Goal: Information Seeking & Learning: Learn about a topic

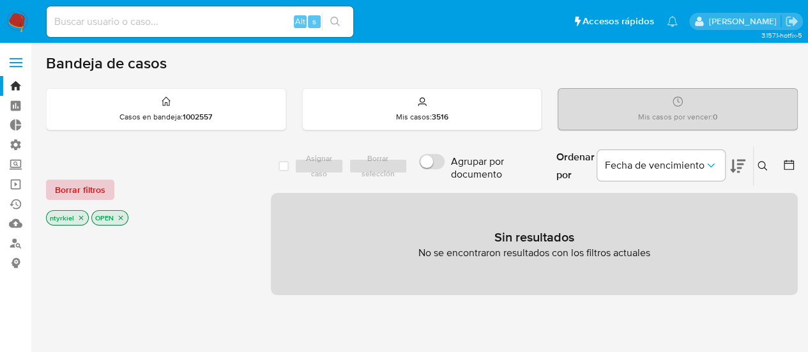
click at [92, 184] on span "Borrar filtros" at bounding box center [80, 190] width 50 height 18
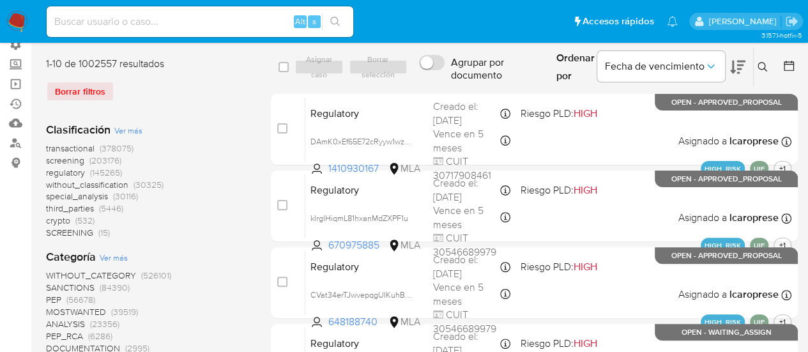
scroll to position [128, 0]
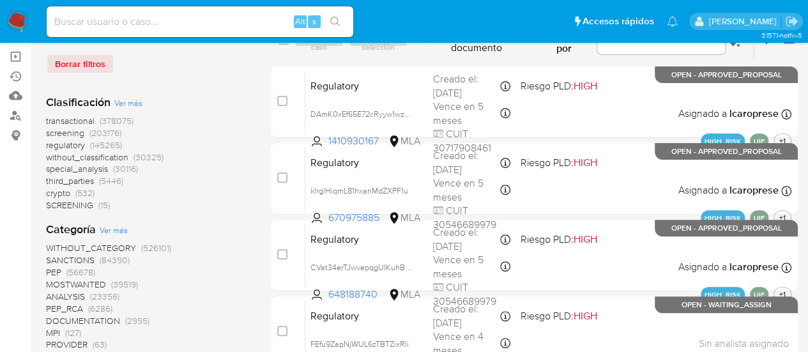
click at [63, 191] on span "crypto" at bounding box center [58, 193] width 24 height 13
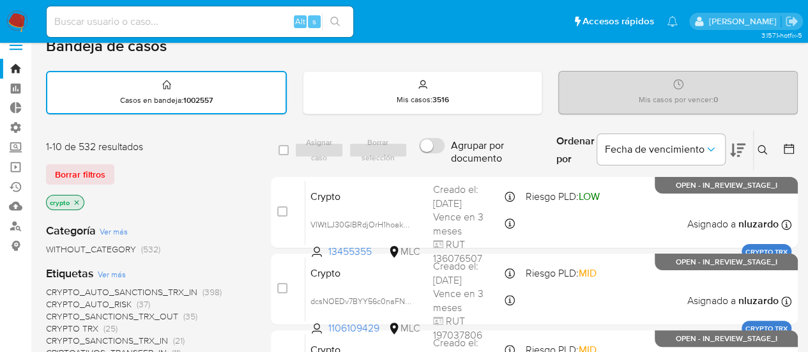
scroll to position [128, 0]
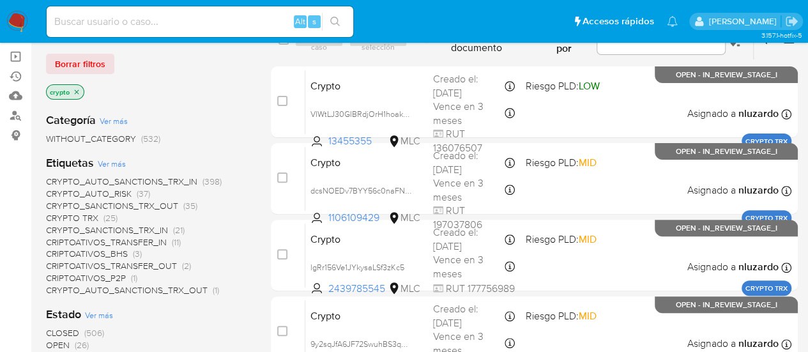
click at [111, 143] on span "WITHOUT_CATEGORY" at bounding box center [91, 138] width 90 height 13
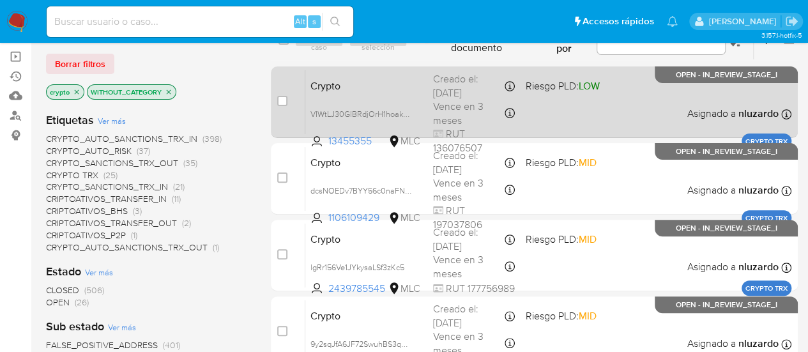
click at [388, 91] on span "Crypto" at bounding box center [367, 85] width 112 height 17
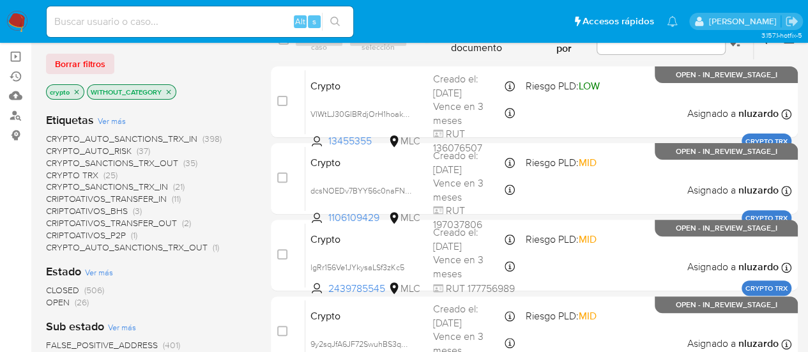
click at [123, 118] on span "Ver más" at bounding box center [112, 121] width 28 height 12
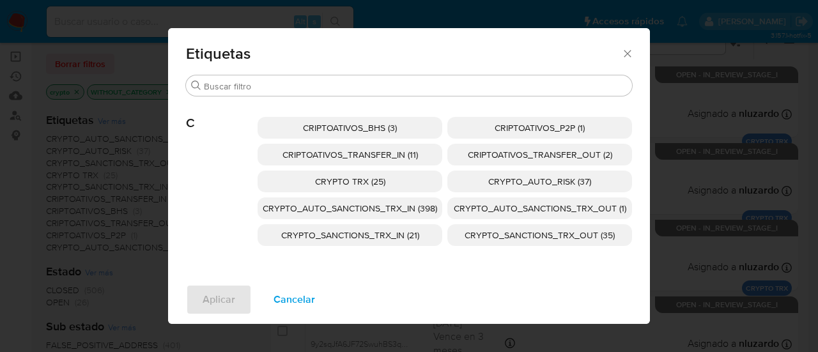
click at [301, 293] on span "Cancelar" at bounding box center [295, 300] width 42 height 28
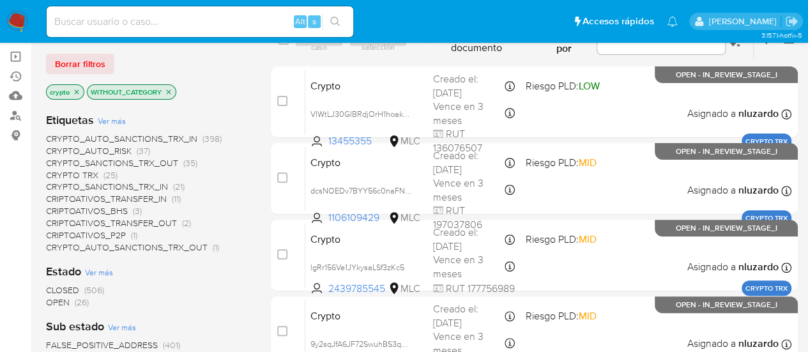
click at [158, 162] on span "CRYPTO_SANCTIONS_TRX_OUT" at bounding box center [112, 163] width 132 height 13
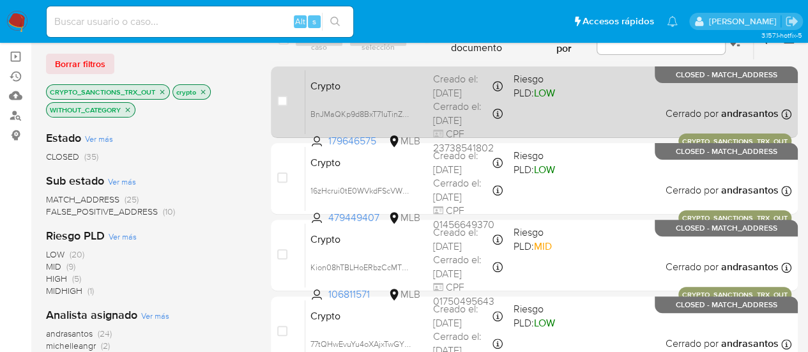
click at [399, 90] on span "Crypto" at bounding box center [367, 85] width 112 height 17
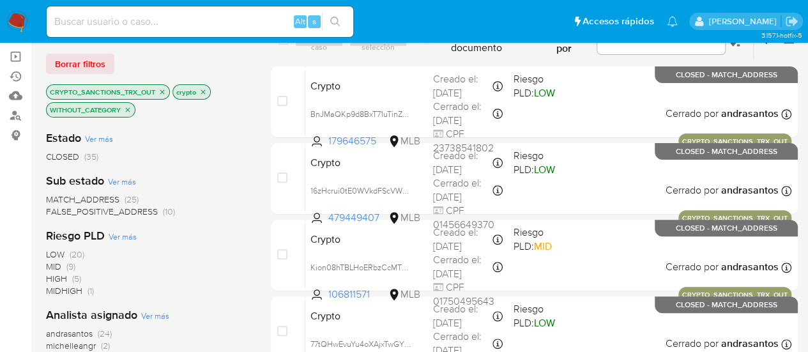
click at [159, 90] on icon "close-filter" at bounding box center [162, 92] width 8 height 8
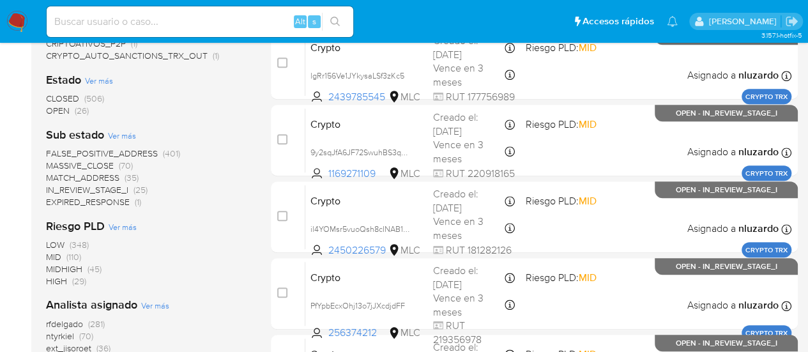
scroll to position [64, 0]
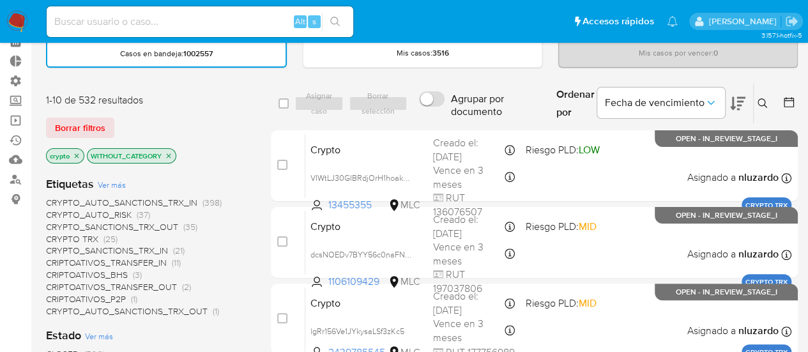
click at [127, 251] on span "CRYPTO_SANCTIONS_TRX_IN" at bounding box center [107, 250] width 122 height 13
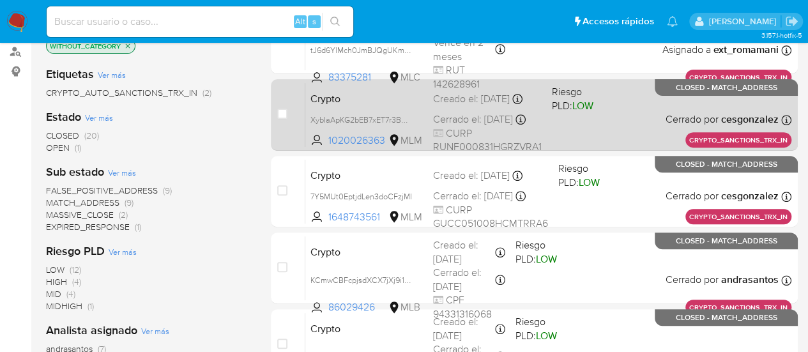
scroll to position [320, 0]
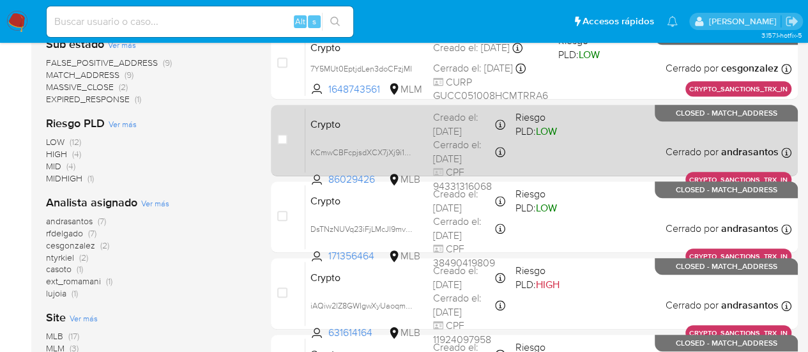
click at [400, 137] on div "Crypto KCmwCBFcpjsdXCX7jXj9i1DP 86029426 MLB Riesgo PLD: LOW Creado el: 09/06/2…" at bounding box center [548, 140] width 486 height 65
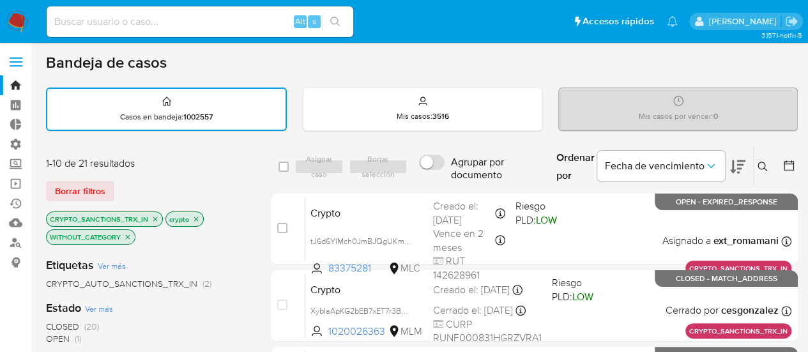
scroll to position [0, 0]
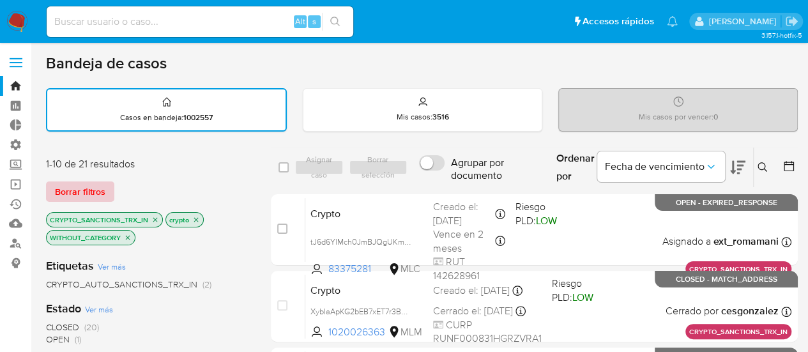
click at [78, 183] on span "Borrar filtros" at bounding box center [80, 192] width 50 height 18
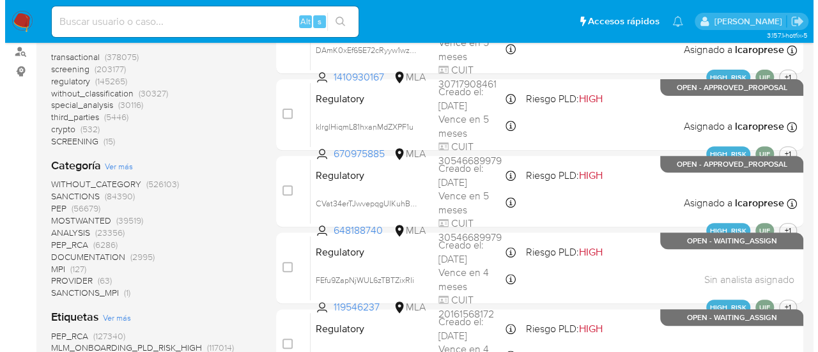
scroll to position [320, 0]
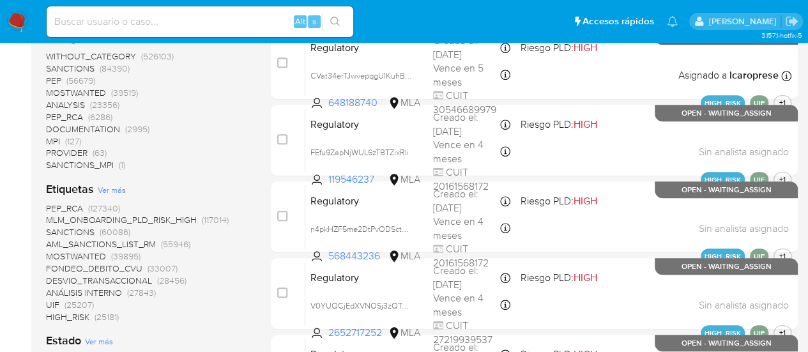
click at [106, 186] on span "Ver más" at bounding box center [112, 190] width 28 height 12
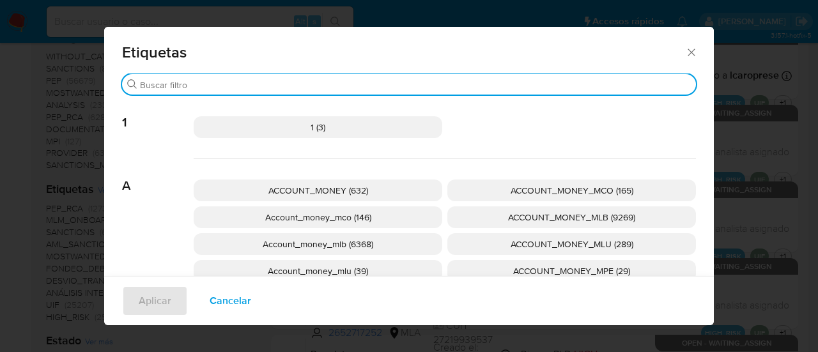
click at [183, 85] on input "Buscar" at bounding box center [415, 85] width 551 height 12
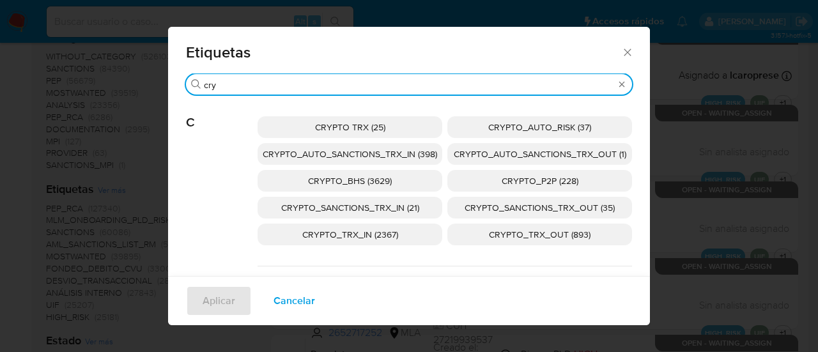
type input "cry"
click at [544, 229] on span "CRYPTO_TRX_OUT (893)" at bounding box center [540, 234] width 102 height 13
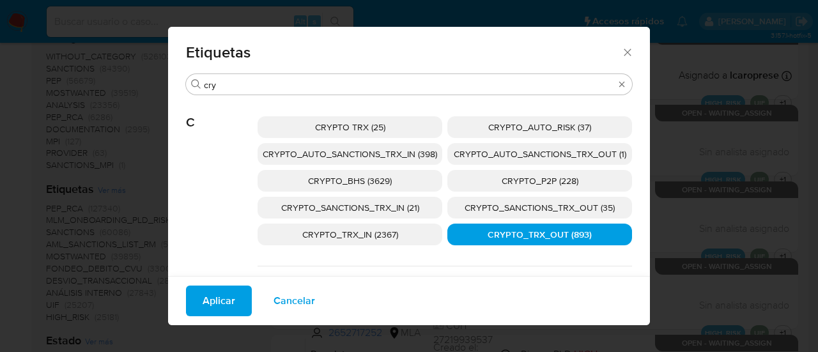
click at [401, 240] on p "CRYPTO_TRX_IN (2367)" at bounding box center [350, 235] width 185 height 22
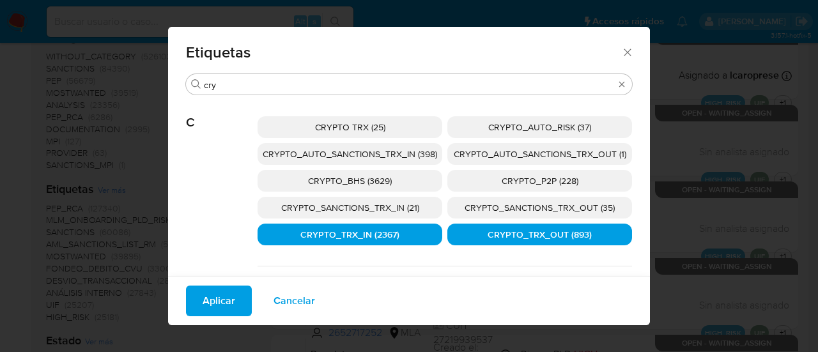
click at [217, 309] on span "Aplicar" at bounding box center [219, 301] width 33 height 28
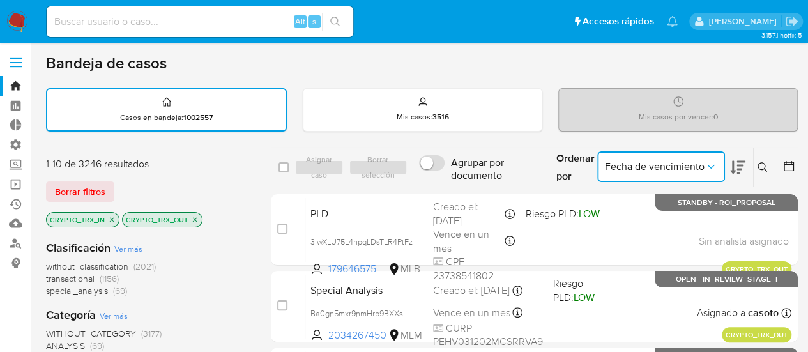
click at [700, 170] on span "Fecha de vencimiento" at bounding box center [655, 166] width 100 height 13
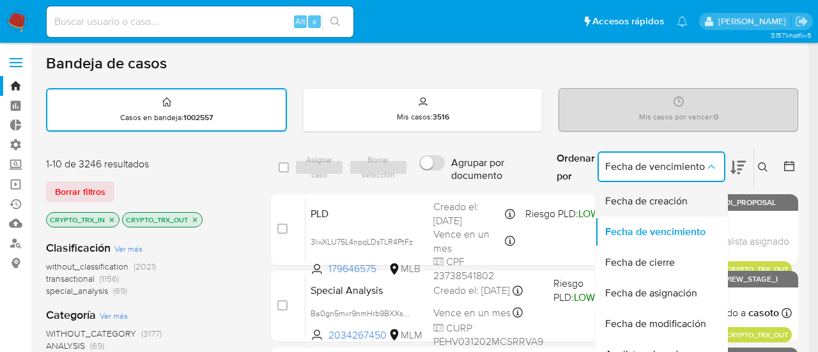
click at [668, 205] on span "Fecha de creación" at bounding box center [646, 201] width 82 height 13
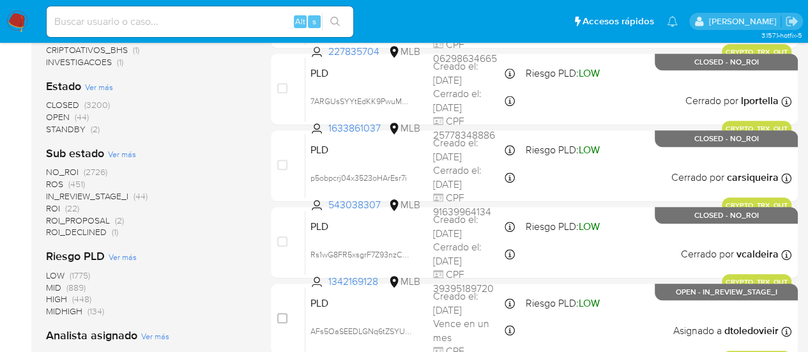
scroll to position [688, 0]
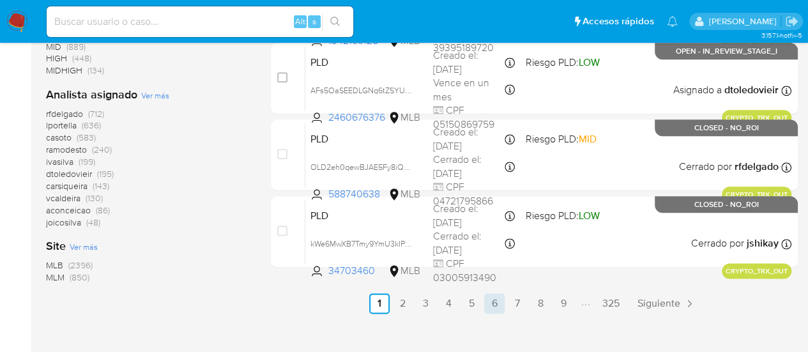
click at [494, 304] on link "6" at bounding box center [494, 303] width 20 height 20
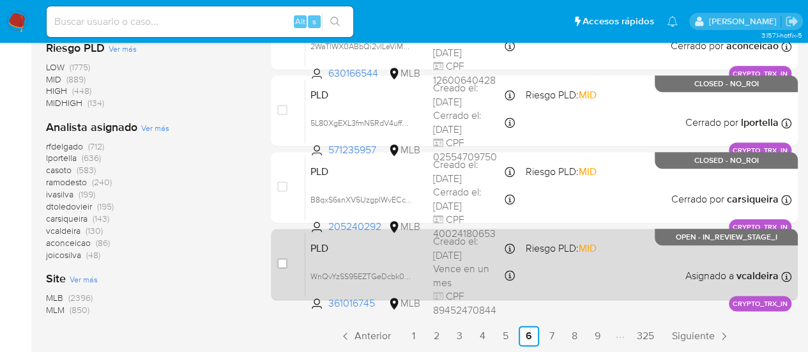
scroll to position [688, 0]
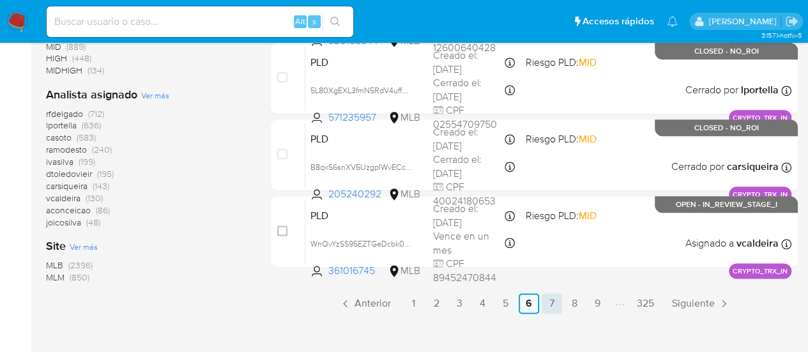
click at [552, 302] on link "7" at bounding box center [552, 303] width 20 height 20
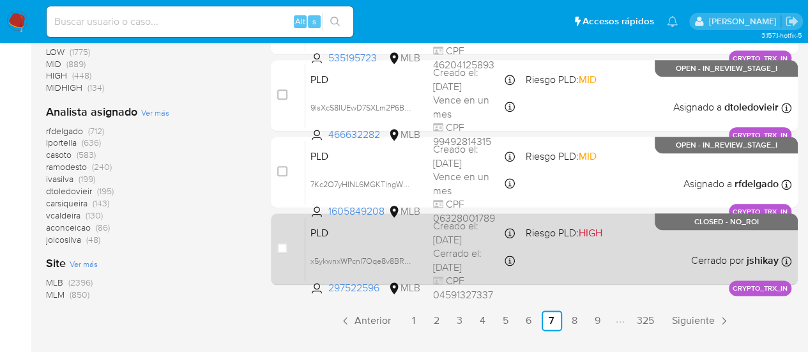
scroll to position [688, 0]
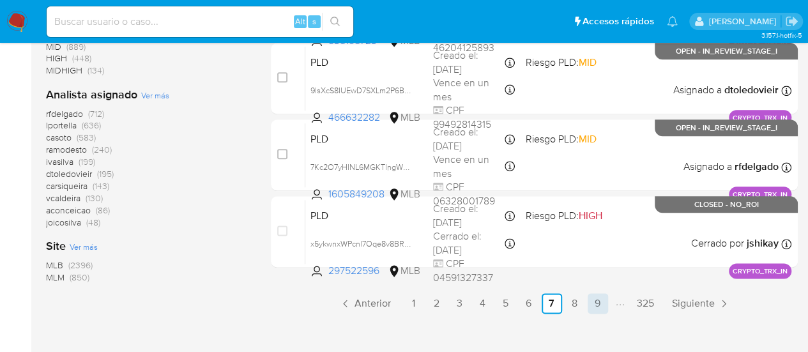
click at [596, 302] on link "9" at bounding box center [598, 303] width 20 height 20
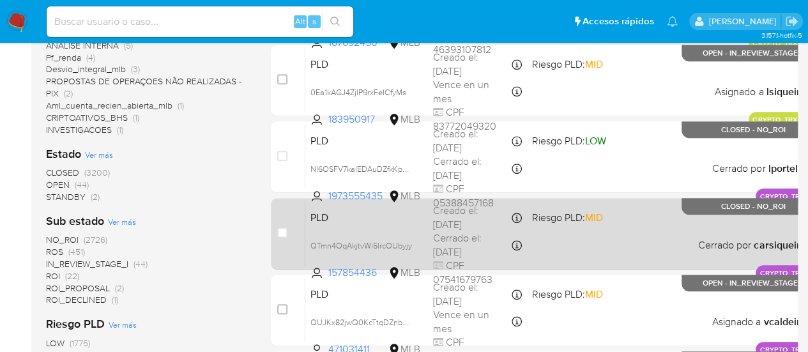
scroll to position [383, 0]
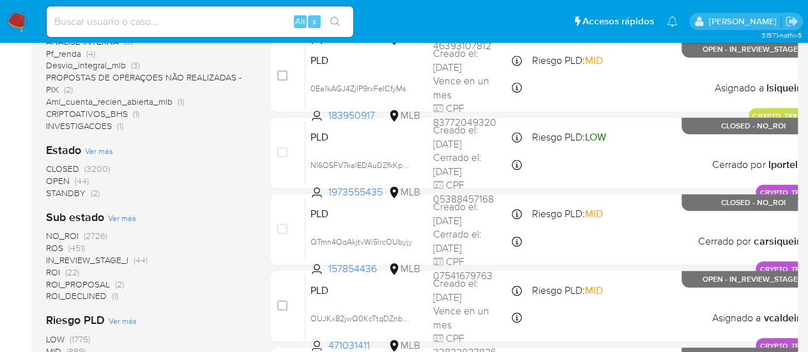
drag, startPoint x: 242, startPoint y: 158, endPoint x: 242, endPoint y: 219, distance: 60.7
click at [242, 219] on div "Clasificación Ver más without_classification (2021) transactional (1156) specia…" at bounding box center [148, 218] width 205 height 742
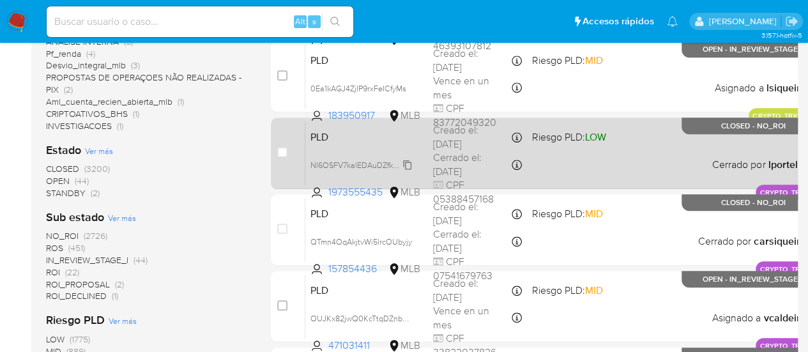
click at [395, 159] on span "Nl6OSFV7kalEDAuDZfkKp74m" at bounding box center [364, 164] width 107 height 14
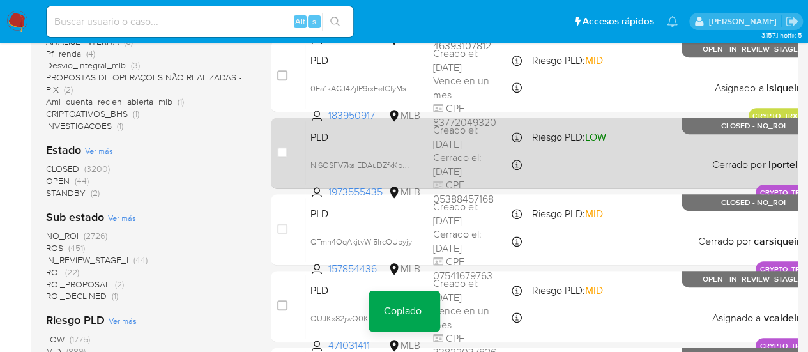
click at [387, 141] on span "PLD" at bounding box center [367, 136] width 112 height 17
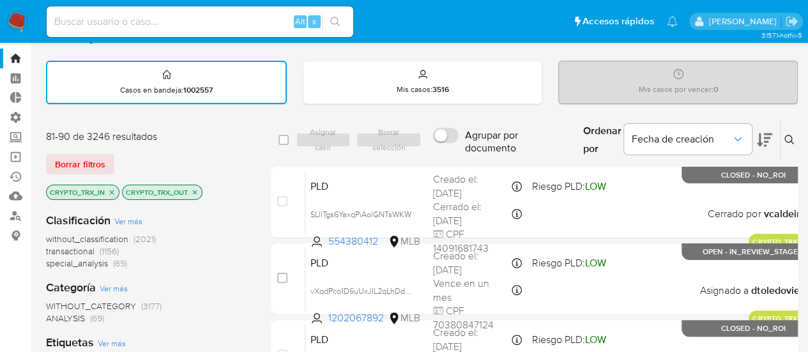
scroll to position [0, 0]
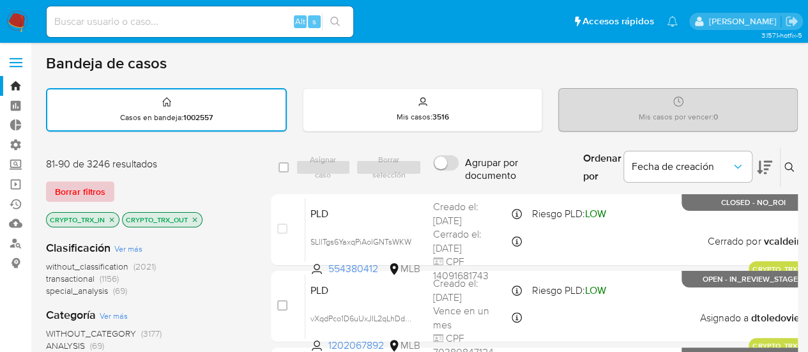
click at [89, 188] on span "Borrar filtros" at bounding box center [80, 192] width 50 height 18
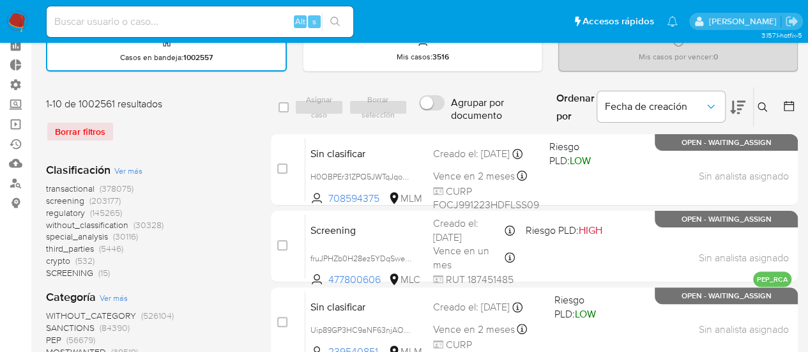
scroll to position [128, 0]
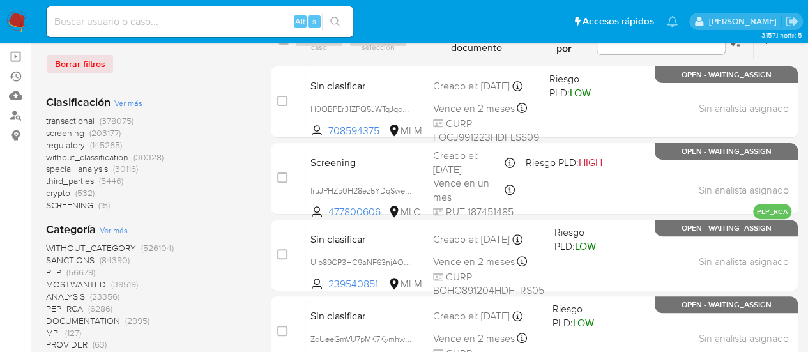
click at [66, 194] on span "crypto" at bounding box center [58, 193] width 24 height 13
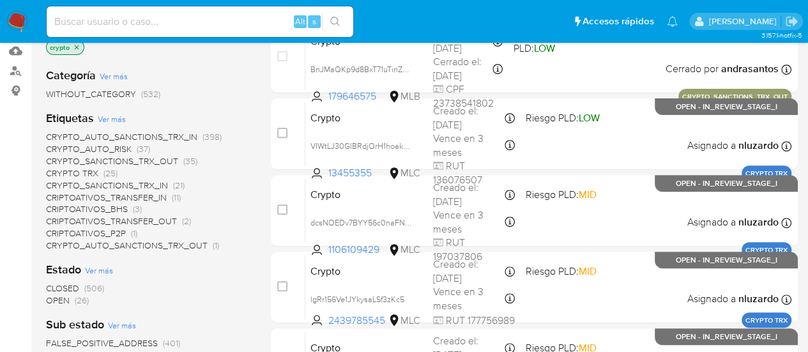
scroll to position [192, 0]
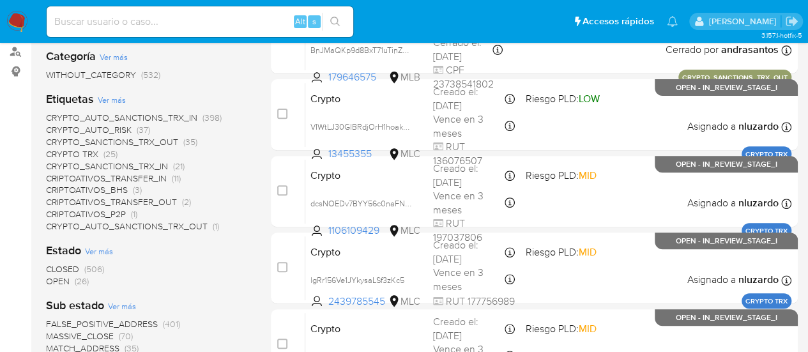
click at [133, 177] on span "CRIPTOATIVOS_TRANSFER_IN" at bounding box center [106, 178] width 121 height 13
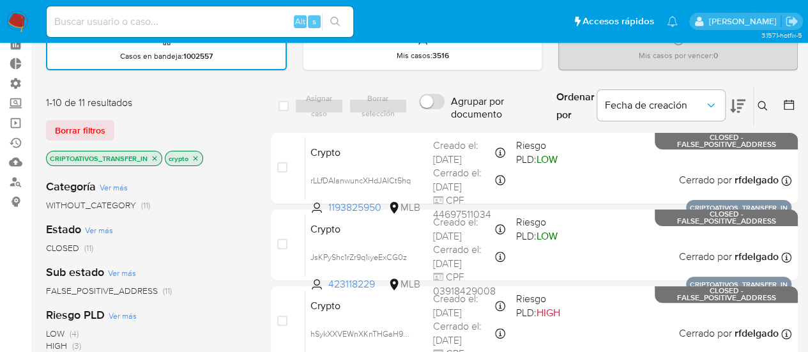
scroll to position [64, 0]
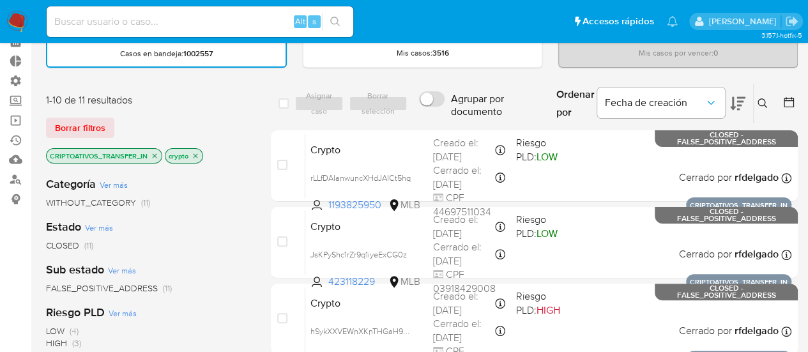
click at [740, 102] on icon at bounding box center [737, 103] width 15 height 13
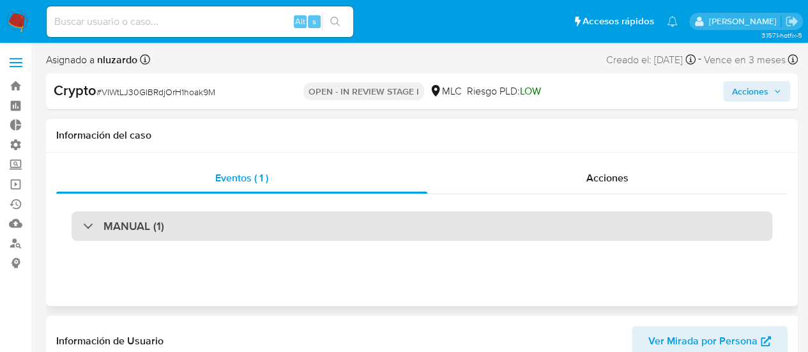
click at [344, 222] on div "MANUAL (1)" at bounding box center [422, 226] width 701 height 29
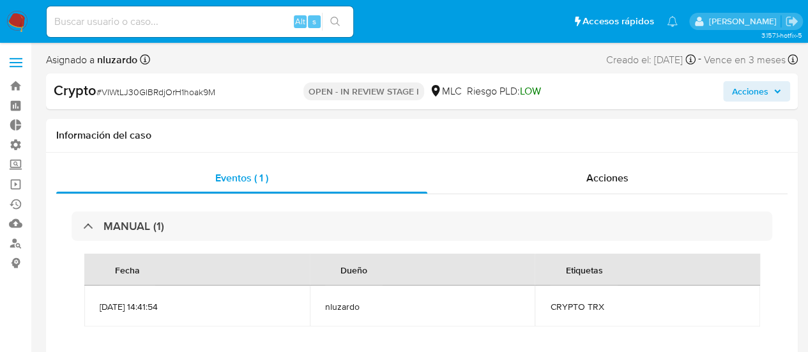
select select "10"
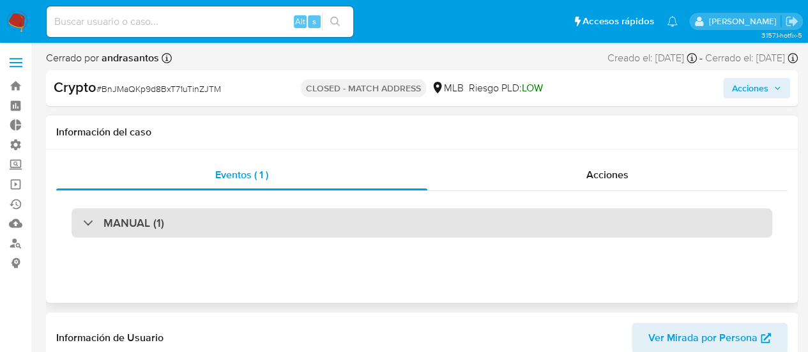
click at [299, 238] on div "MANUAL (1)" at bounding box center [422, 222] width 701 height 29
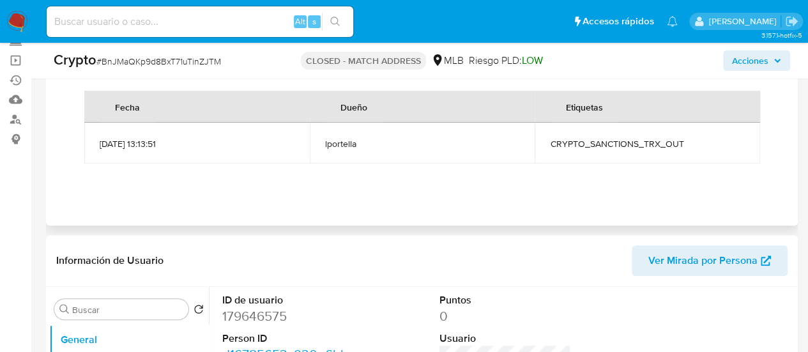
select select "10"
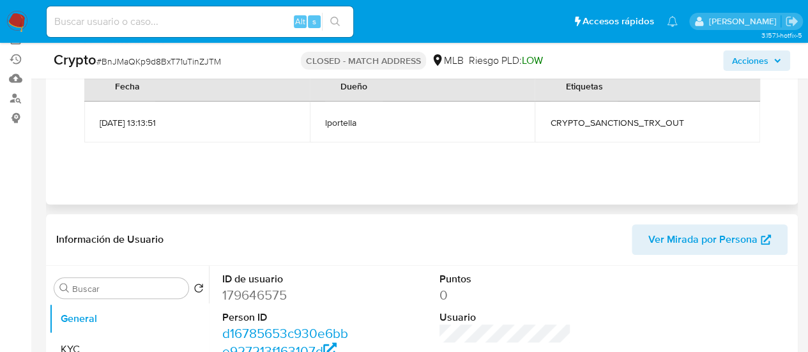
scroll to position [64, 0]
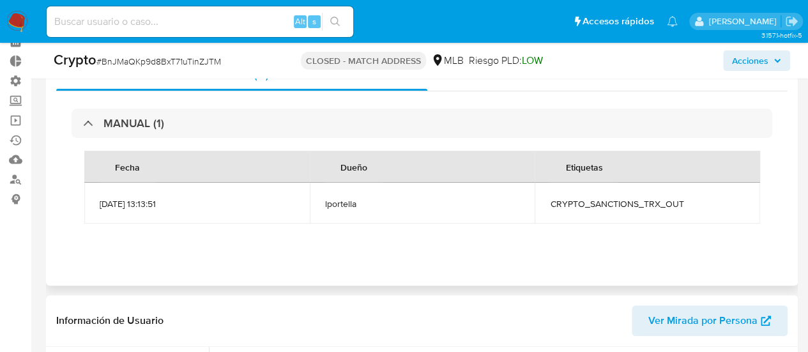
click at [577, 203] on span "CRYPTO_SANCTIONS_TRX_OUT" at bounding box center [647, 204] width 195 height 12
copy span "CRYPTO_SANCTIONS_TRX_OUT"
click at [649, 221] on td "CRYPTO_SANCTIONS_TRX_OUT" at bounding box center [648, 203] width 226 height 41
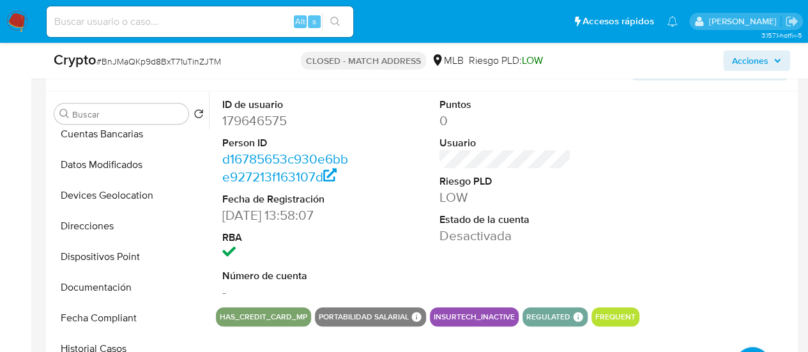
scroll to position [320, 0]
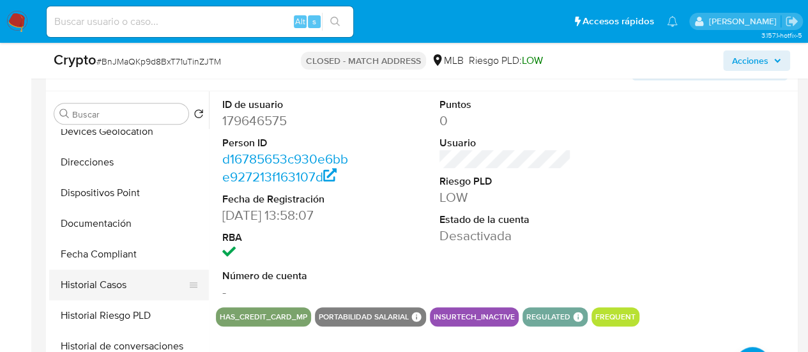
click at [108, 283] on button "Historial Casos" at bounding box center [124, 285] width 150 height 31
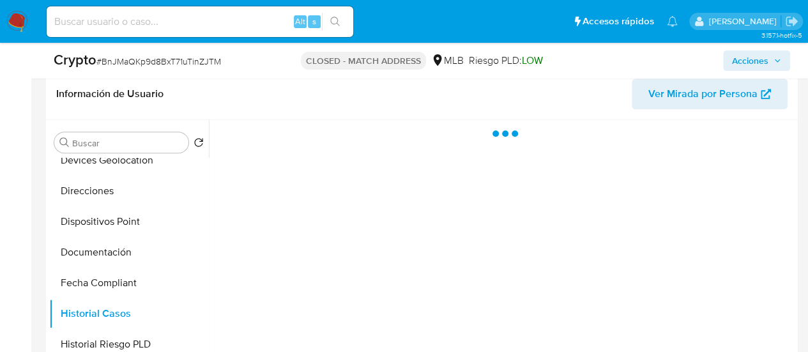
scroll to position [256, 0]
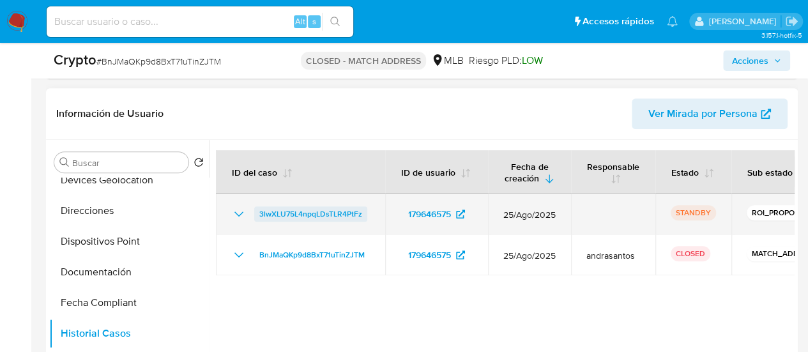
click at [348, 215] on span "3lwXLU75L4npqLDsTLR4PtFz" at bounding box center [310, 213] width 103 height 15
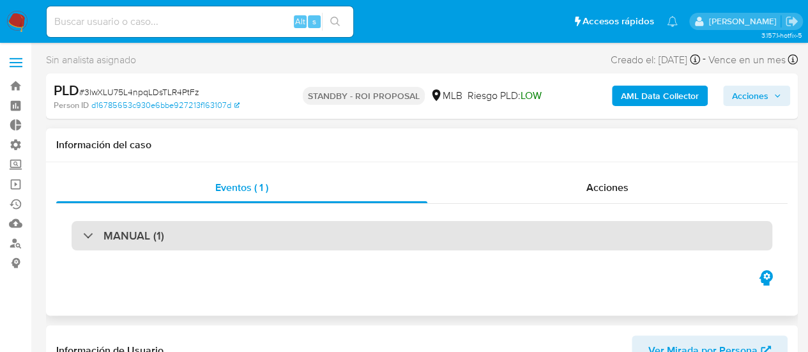
click at [478, 237] on div "MANUAL (1)" at bounding box center [422, 235] width 701 height 29
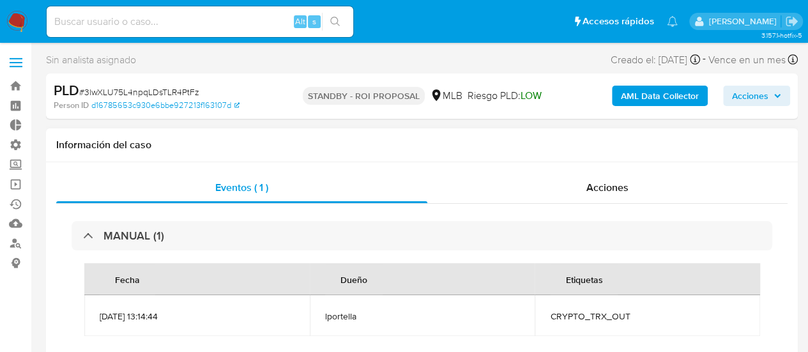
select select "10"
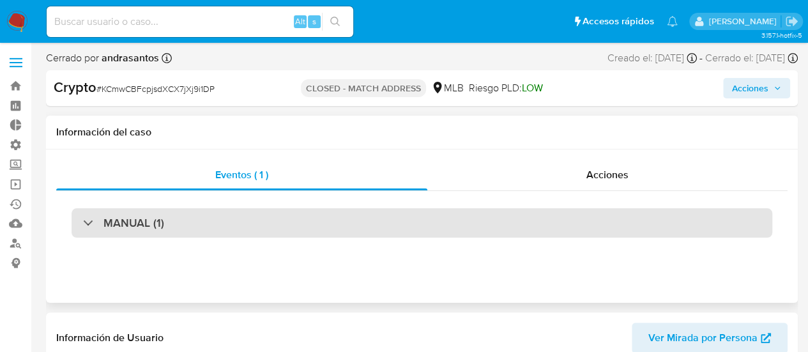
click at [530, 219] on div "MANUAL (1)" at bounding box center [422, 222] width 701 height 29
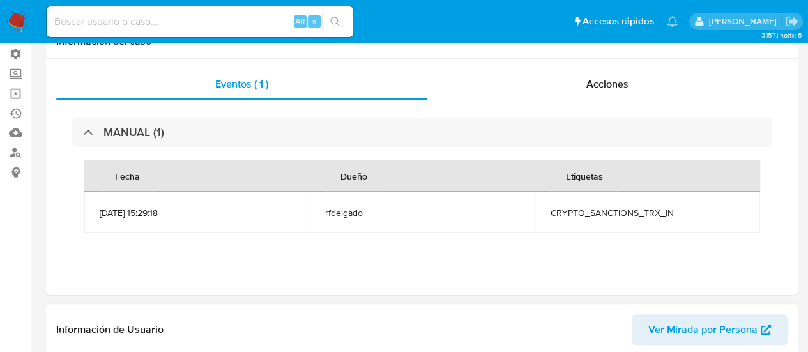
select select "10"
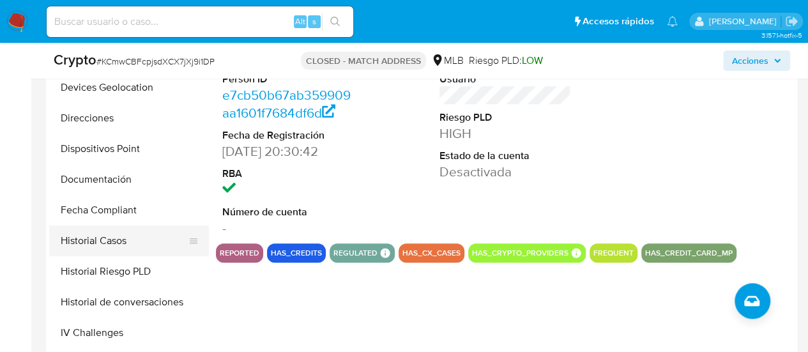
scroll to position [320, 0]
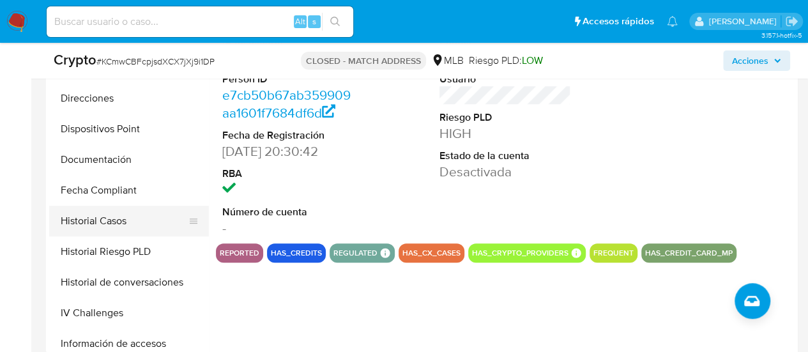
click at [105, 224] on button "Historial Casos" at bounding box center [124, 221] width 150 height 31
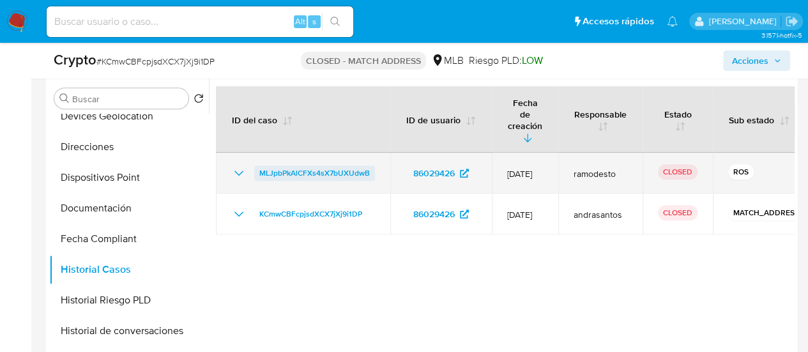
click at [334, 166] on span "MLJpbPkAlCFXs4sX7bUXUdwB" at bounding box center [314, 173] width 111 height 15
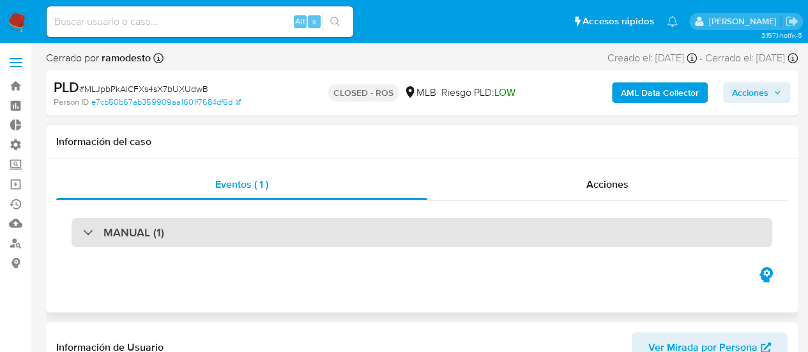
click at [328, 228] on div "MANUAL (1)" at bounding box center [422, 232] width 701 height 29
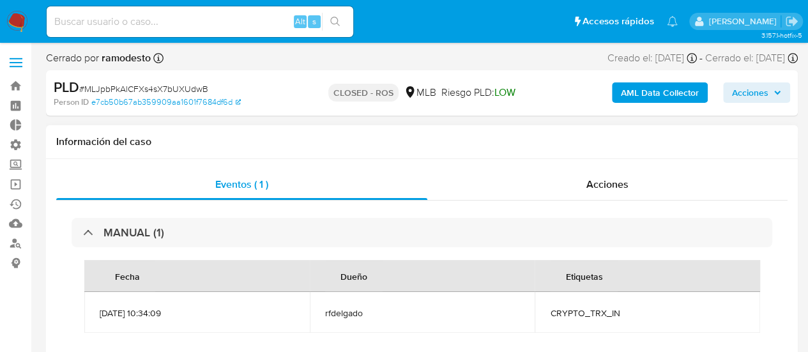
select select "10"
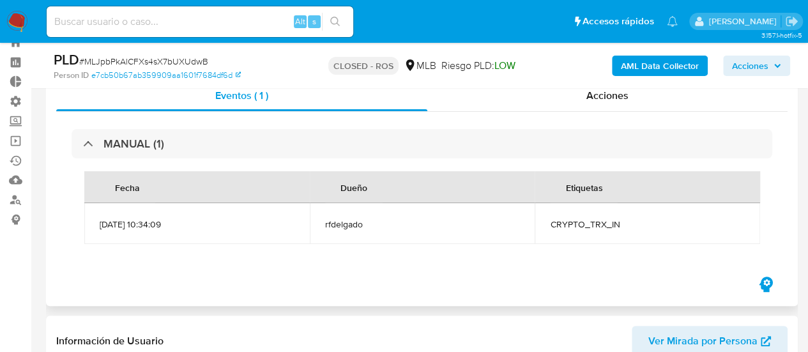
scroll to position [64, 0]
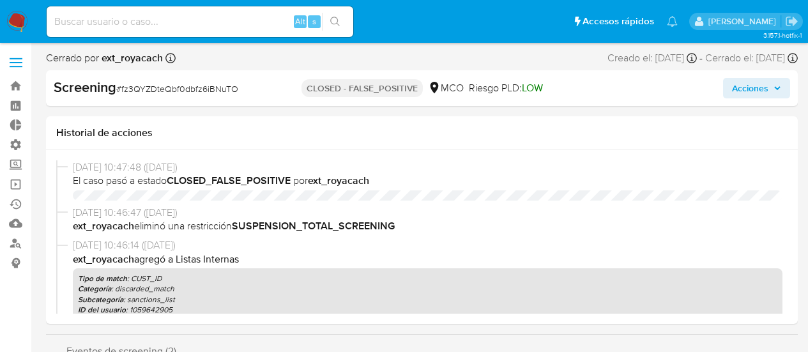
select select "10"
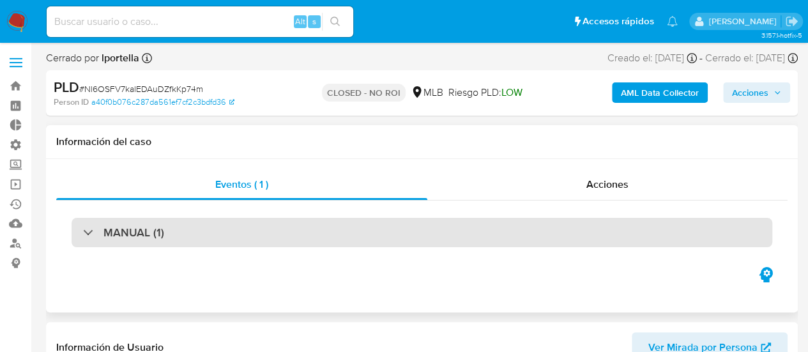
click at [352, 230] on div "MANUAL (1)" at bounding box center [422, 232] width 701 height 29
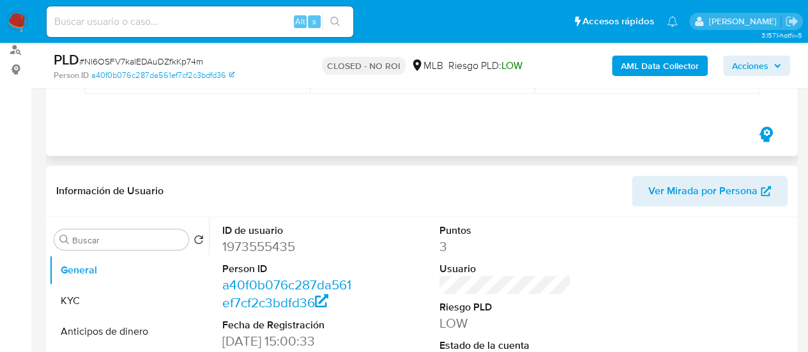
scroll to position [256, 0]
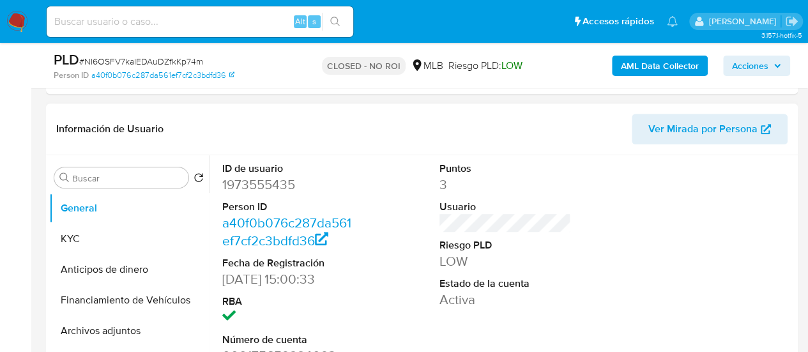
select select "10"
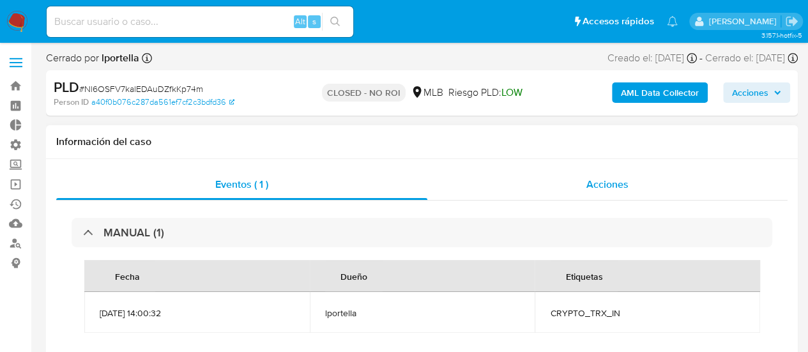
click at [603, 181] on span "Acciones" at bounding box center [608, 184] width 42 height 15
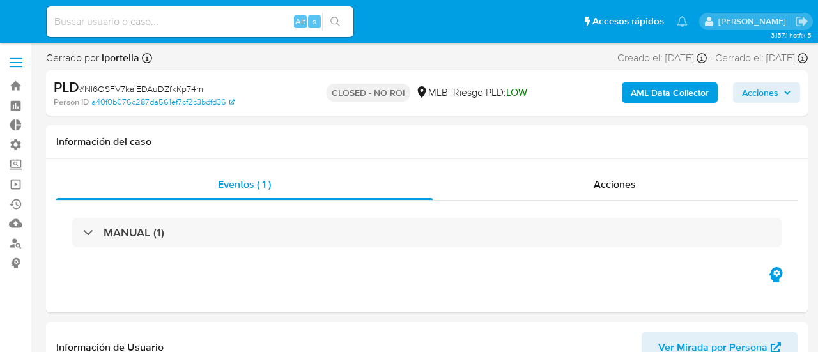
select select "10"
